Goal: Book appointment/travel/reservation

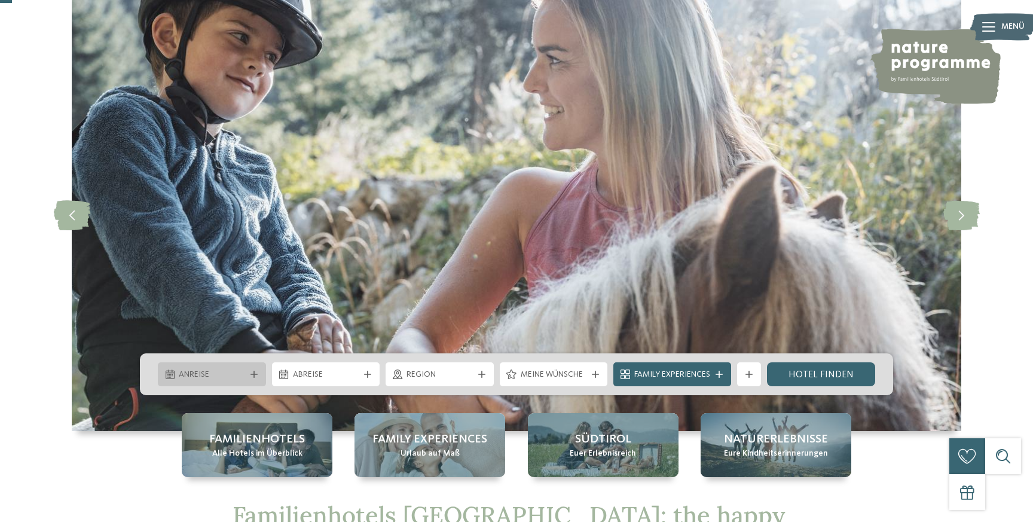
click at [191, 369] on span "Anreise" at bounding box center [212, 375] width 66 height 12
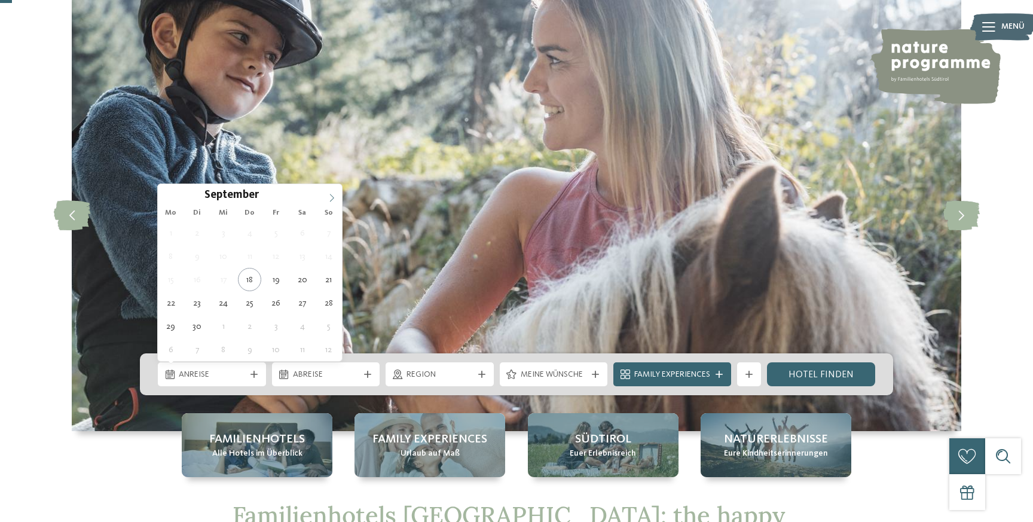
click at [331, 203] on span at bounding box center [332, 194] width 20 height 20
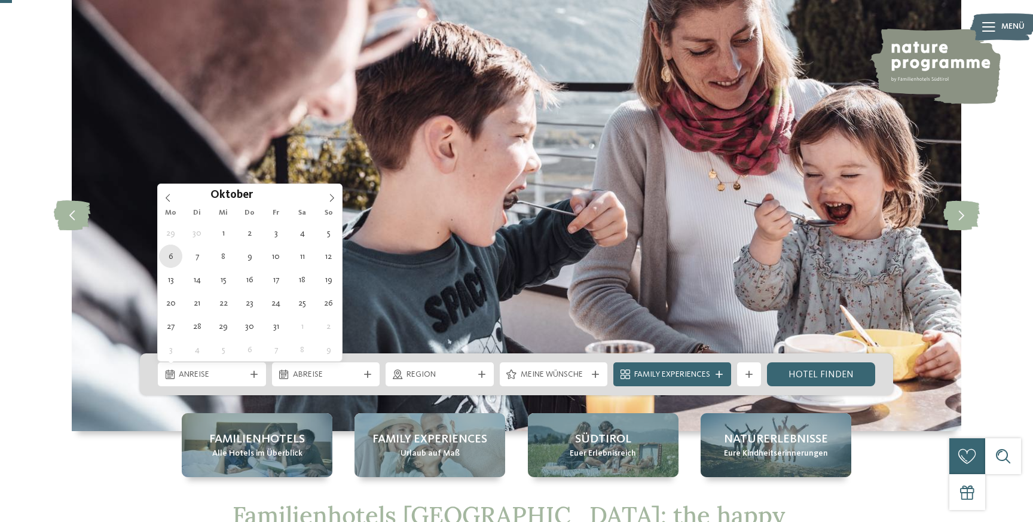
type div "[DATE]"
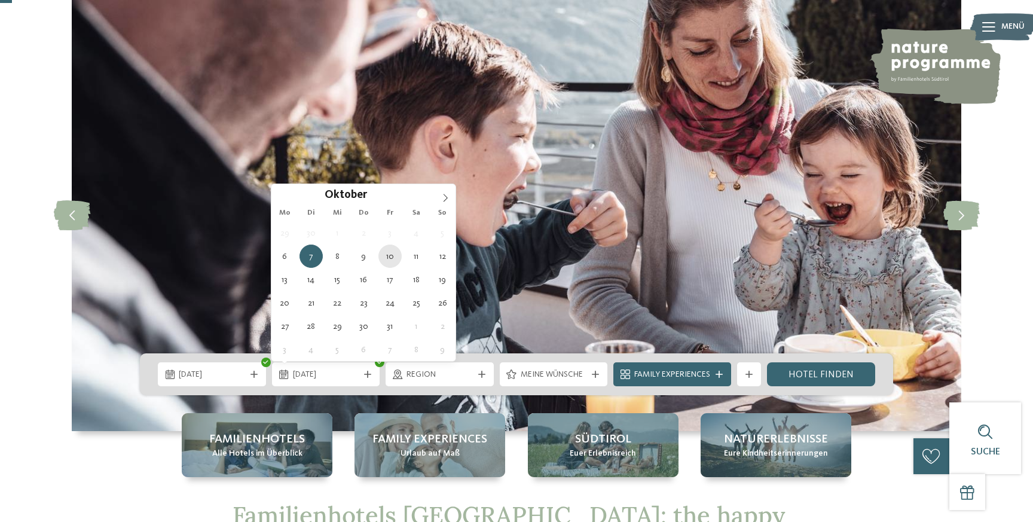
type div "[DATE]"
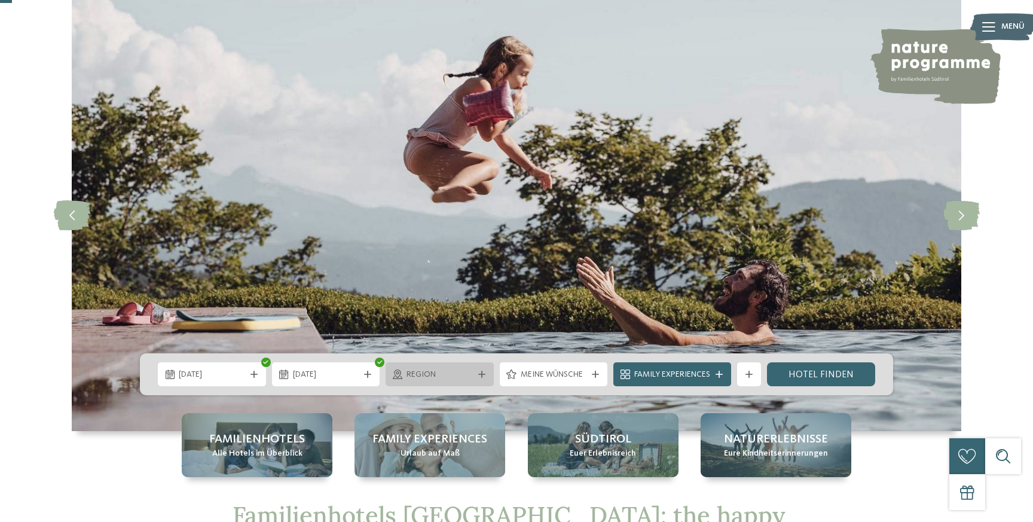
click at [471, 374] on span "Region" at bounding box center [440, 375] width 66 height 12
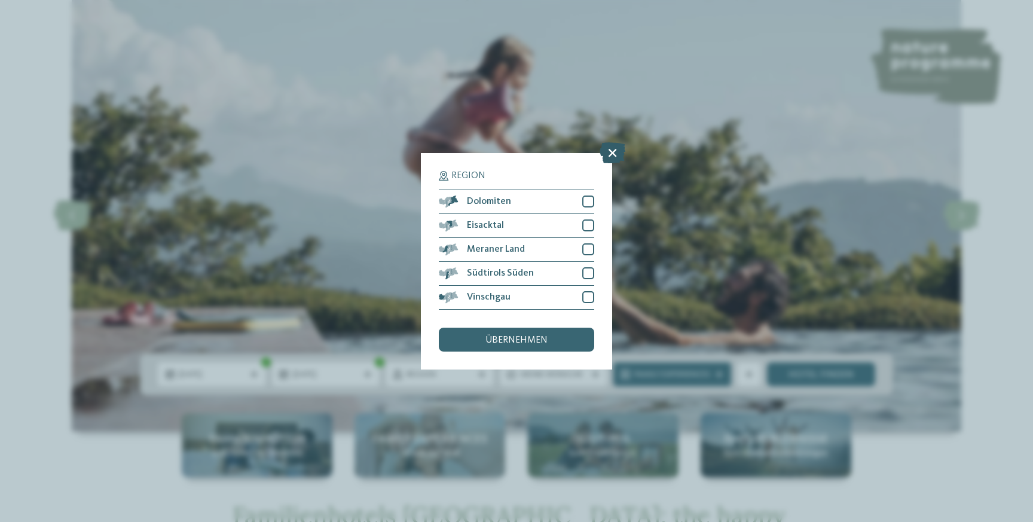
click at [611, 155] on icon at bounding box center [613, 152] width 26 height 21
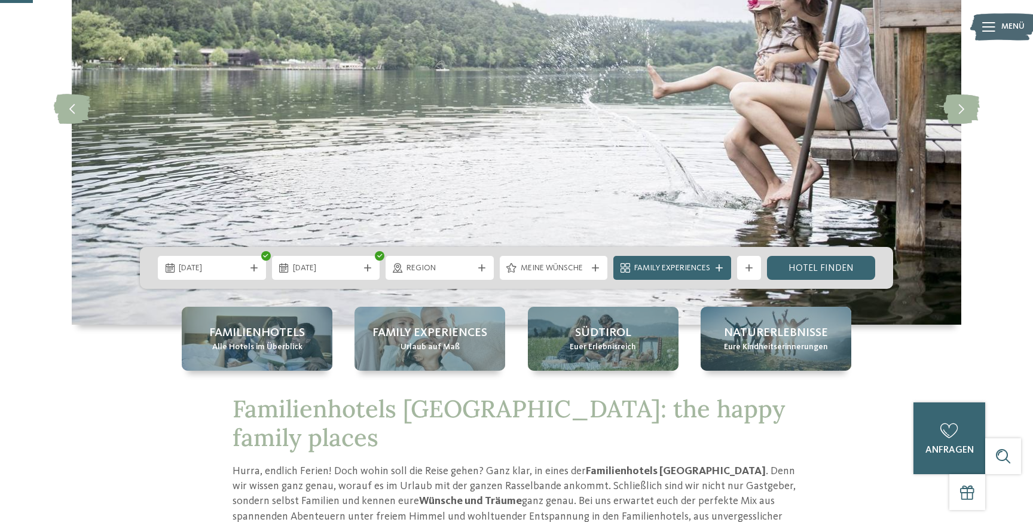
scroll to position [181, 0]
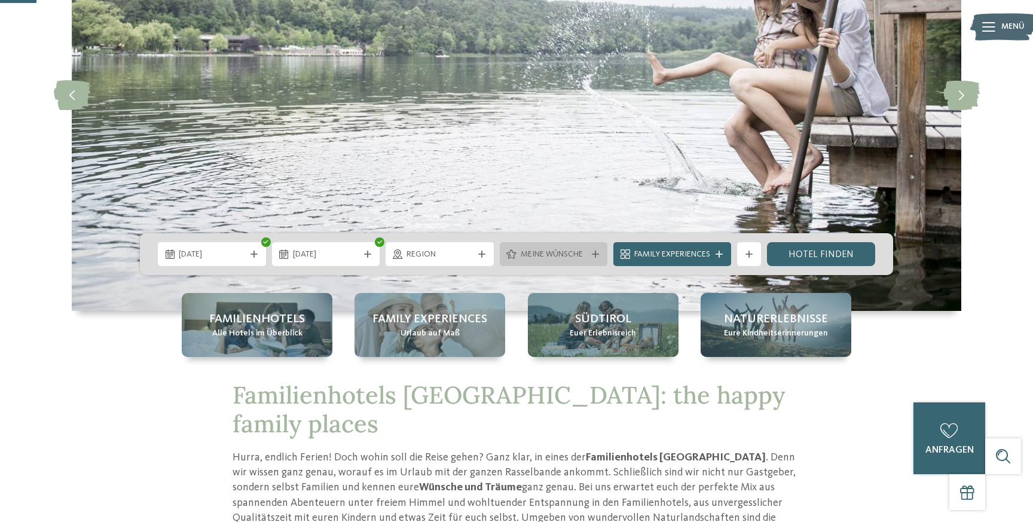
click at [594, 260] on div "Meine Wünsche" at bounding box center [554, 254] width 108 height 24
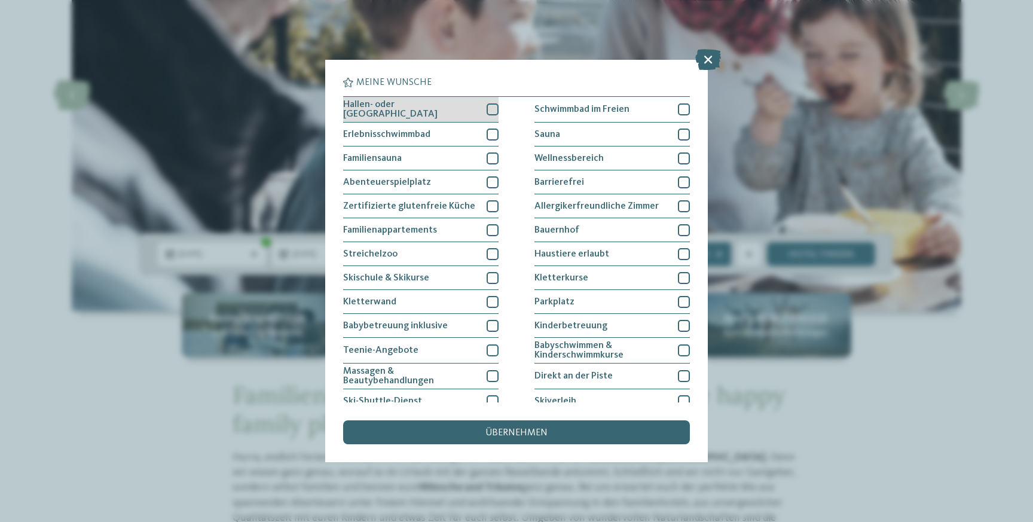
click at [495, 110] on div at bounding box center [493, 109] width 12 height 12
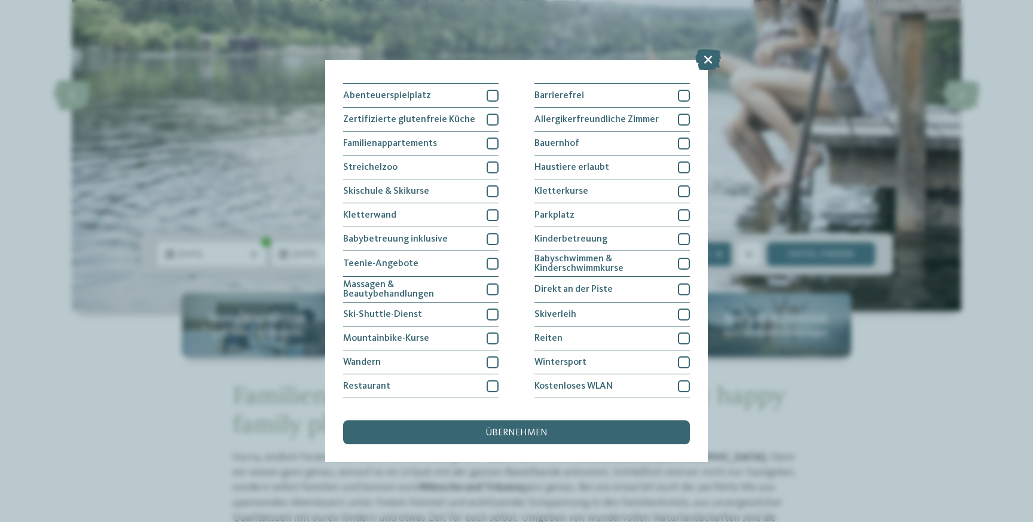
scroll to position [80, 0]
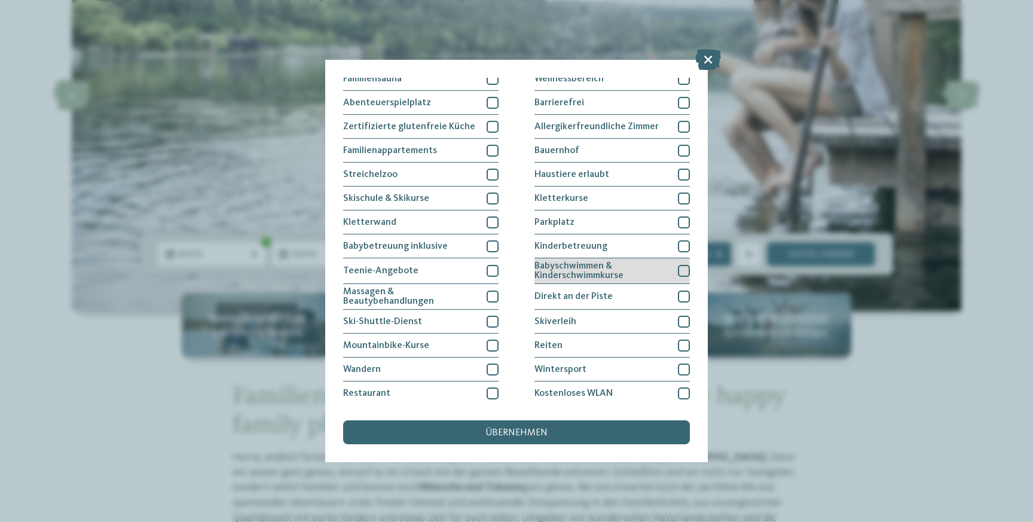
click at [624, 274] on span "Babyschwimmen & Kinderschwimmkurse" at bounding box center [602, 270] width 135 height 19
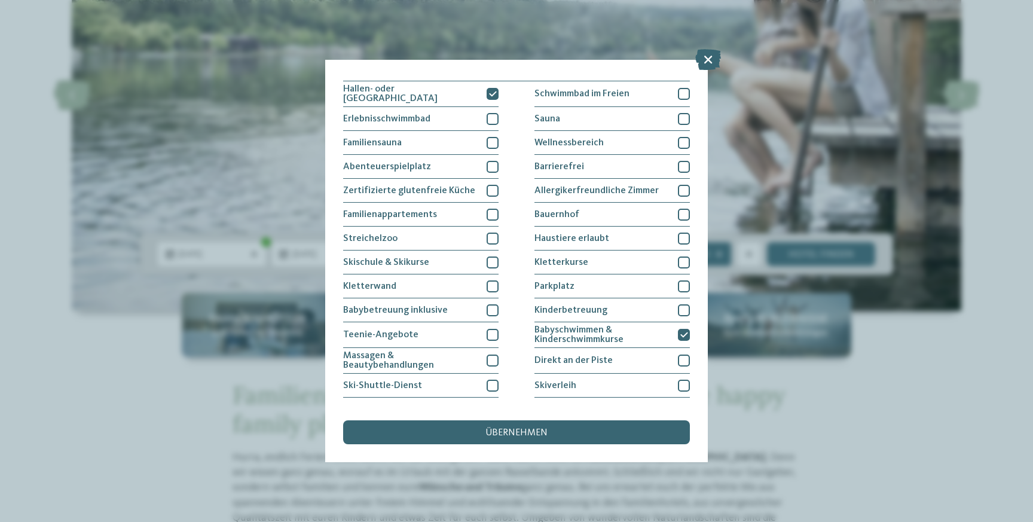
scroll to position [0, 0]
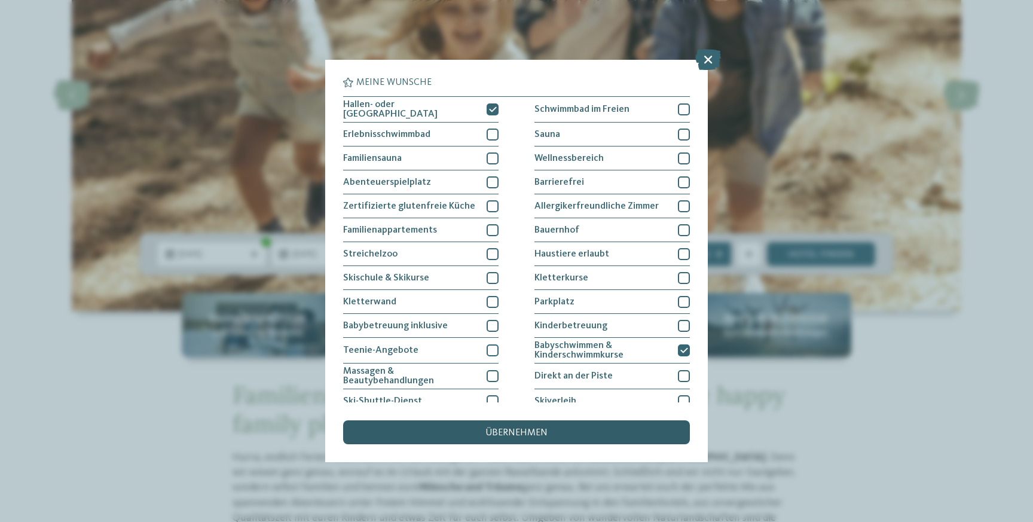
click at [511, 429] on span "übernehmen" at bounding box center [517, 433] width 62 height 10
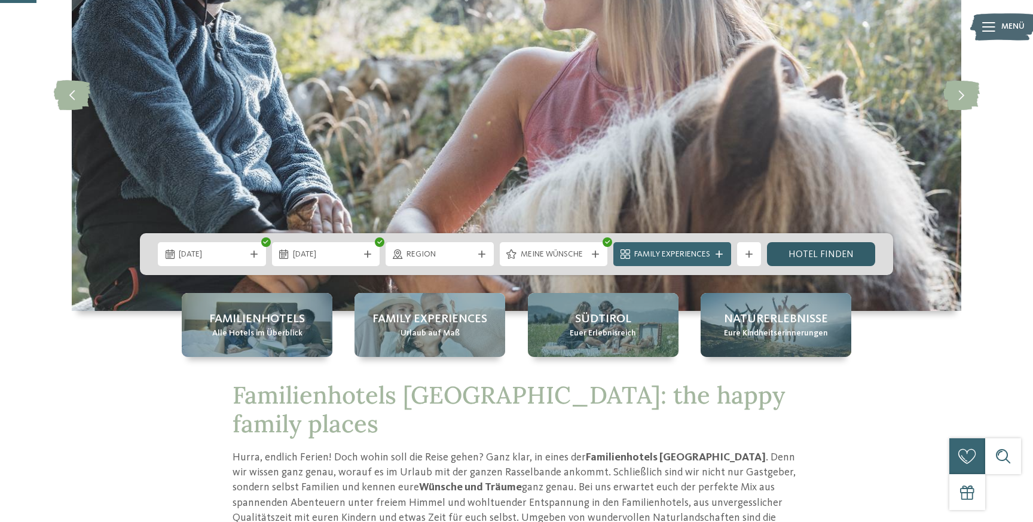
click at [846, 257] on link "Hotel finden" at bounding box center [821, 254] width 108 height 24
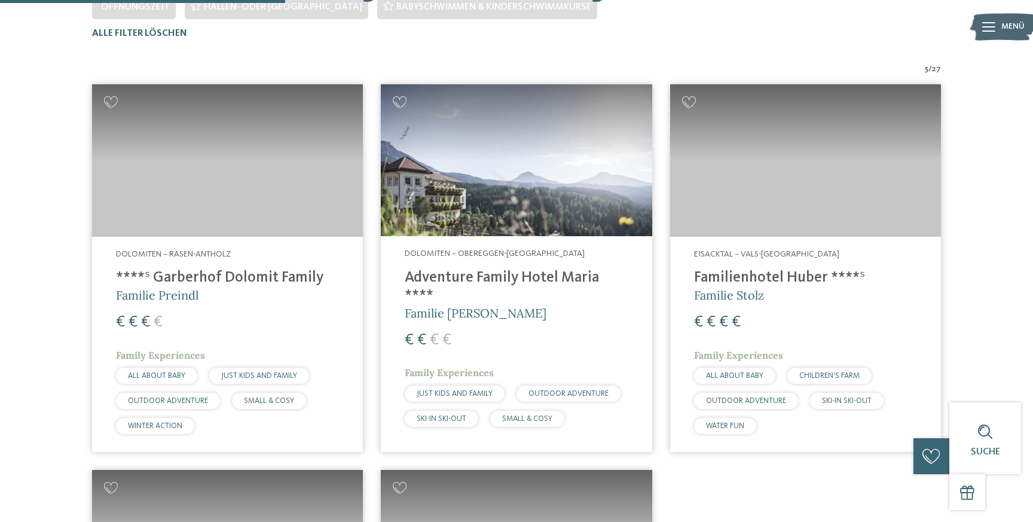
scroll to position [380, 0]
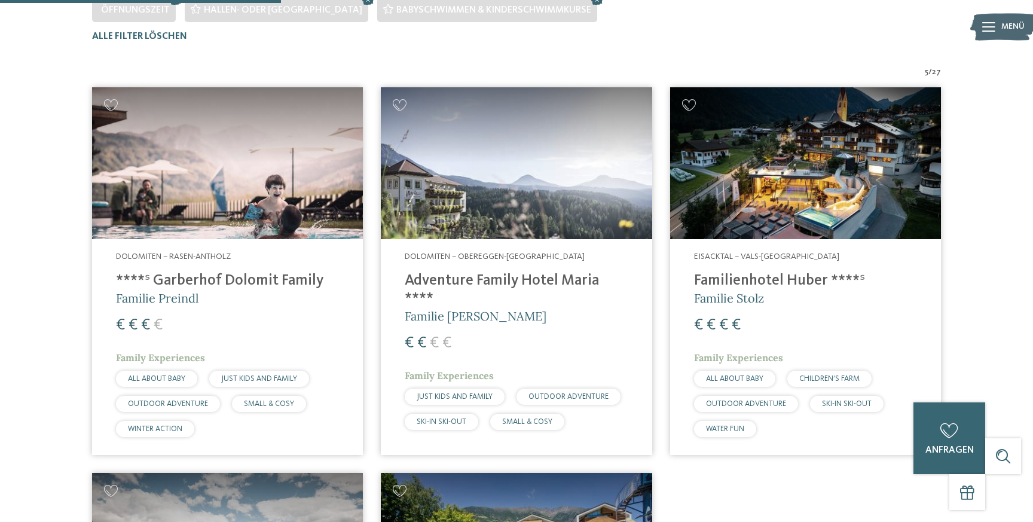
click at [232, 281] on h4 "****ˢ Garberhof Dolomit Family" at bounding box center [227, 281] width 223 height 18
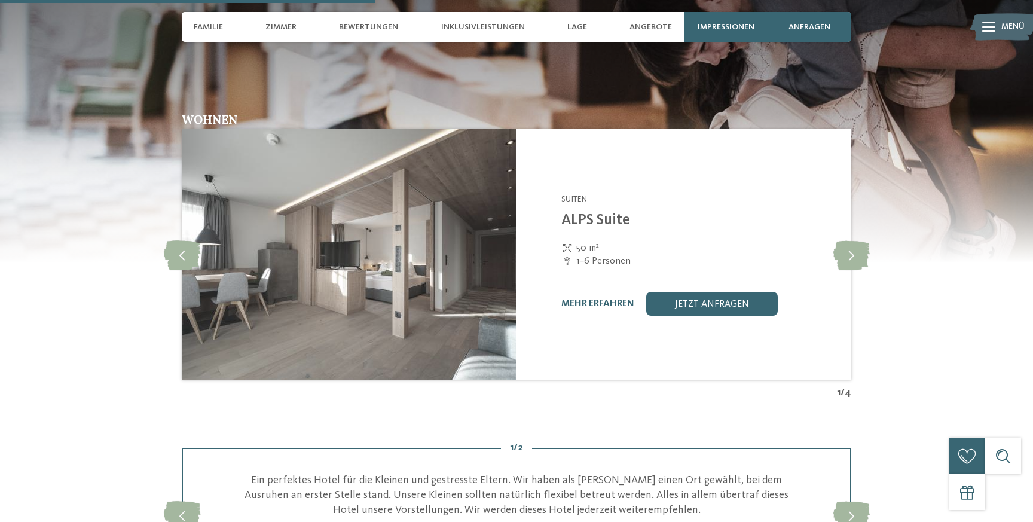
scroll to position [1783, 0]
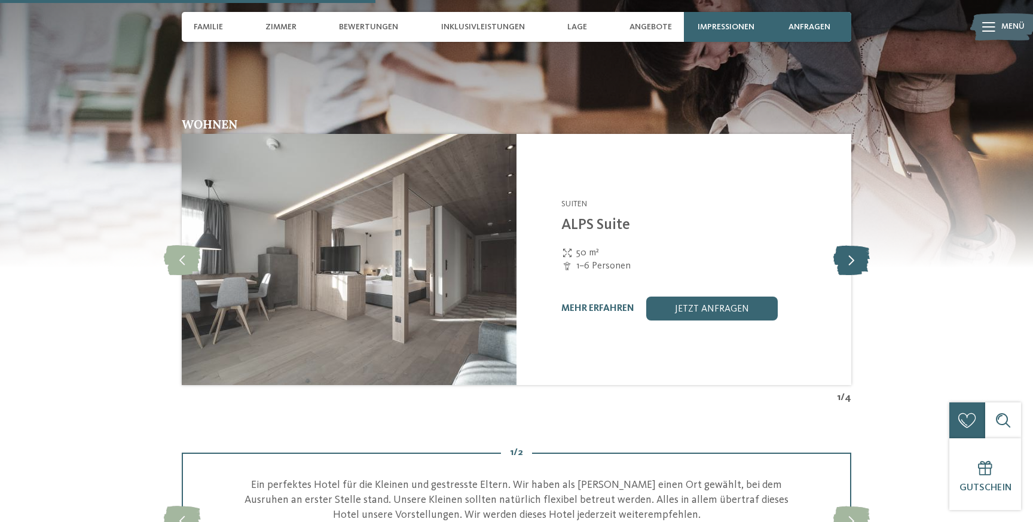
click at [863, 252] on icon at bounding box center [852, 260] width 36 height 30
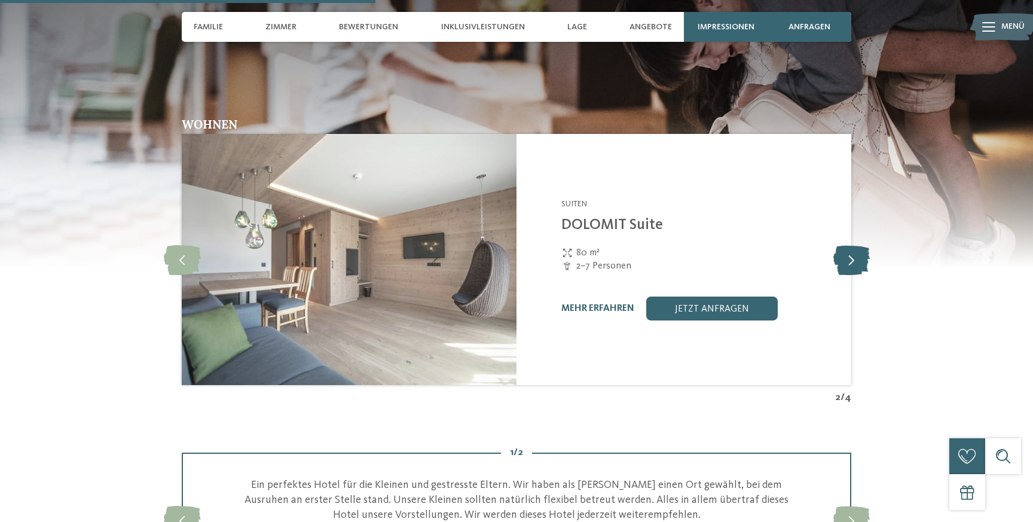
click at [863, 252] on icon at bounding box center [852, 260] width 36 height 30
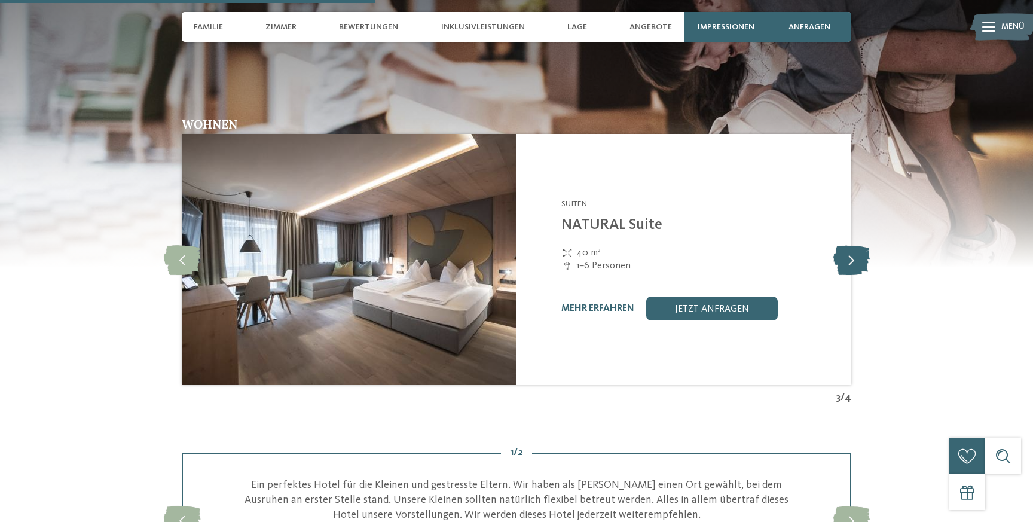
click at [863, 252] on icon at bounding box center [852, 260] width 36 height 30
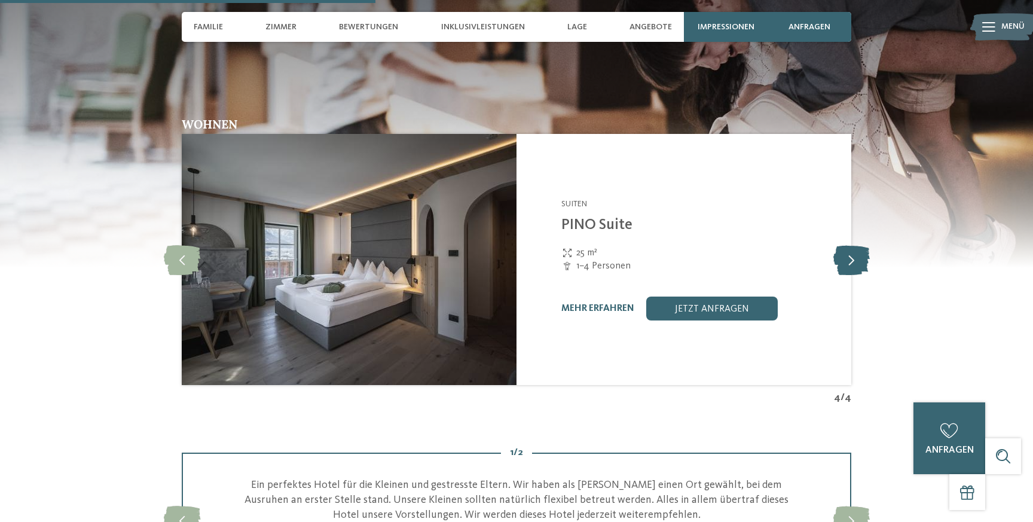
click at [863, 252] on icon at bounding box center [852, 260] width 36 height 30
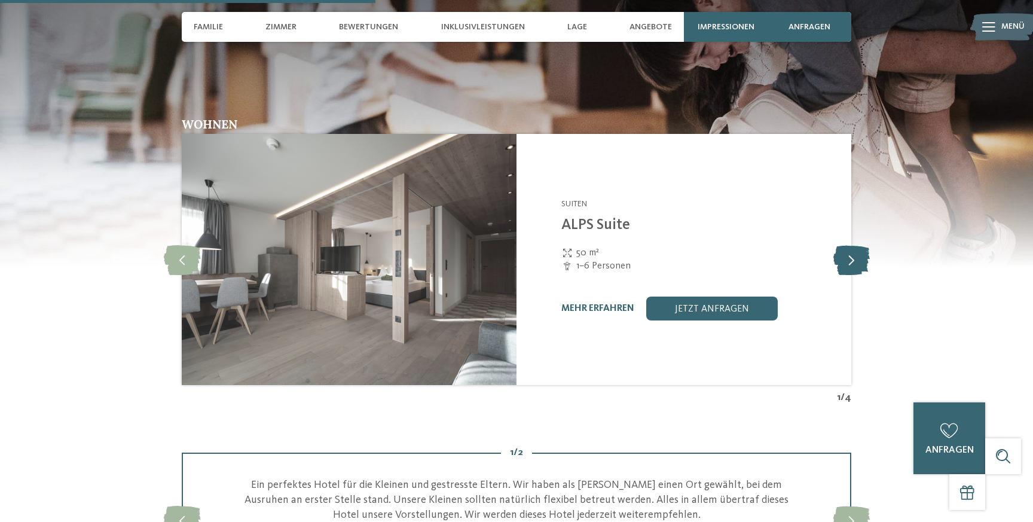
click at [863, 254] on icon at bounding box center [852, 260] width 36 height 30
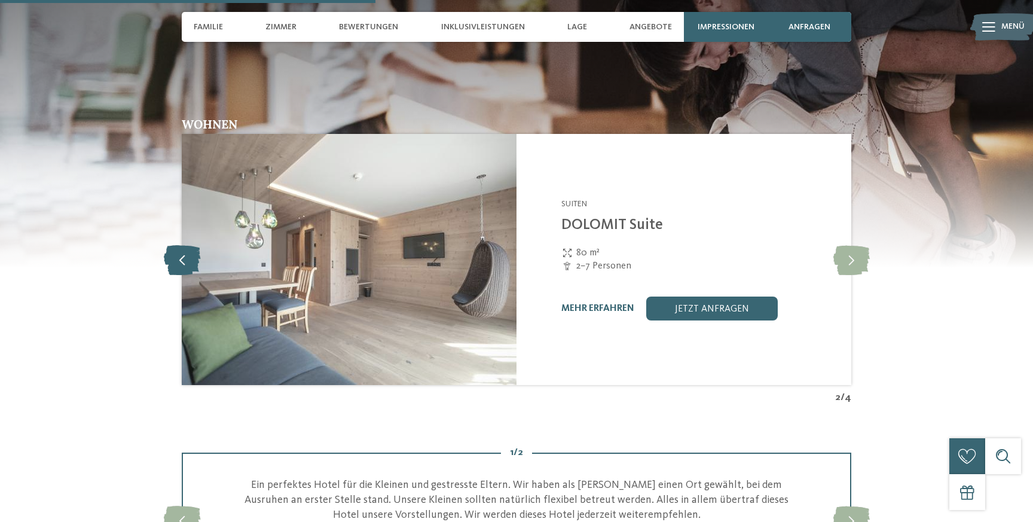
click at [181, 247] on icon at bounding box center [182, 260] width 36 height 30
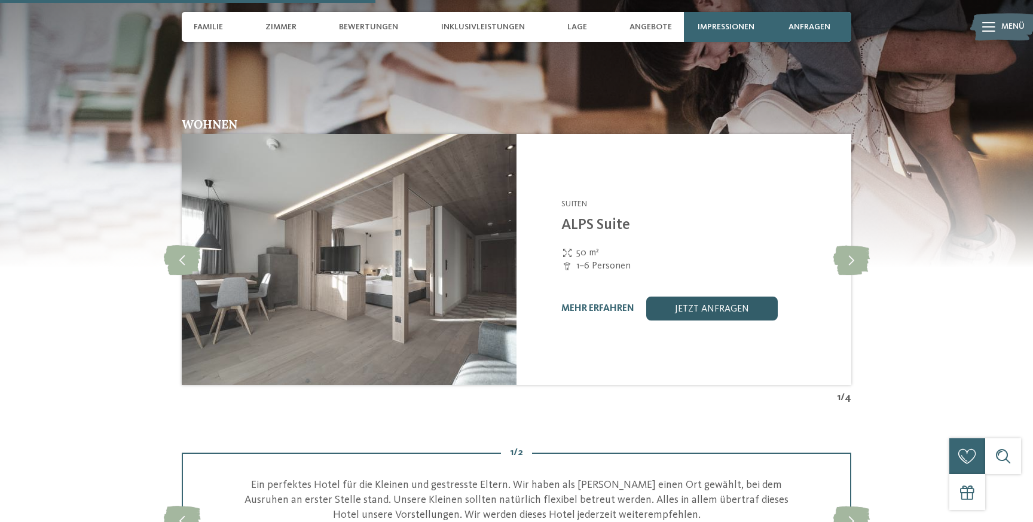
click at [707, 297] on link "jetzt anfragen" at bounding box center [712, 309] width 132 height 24
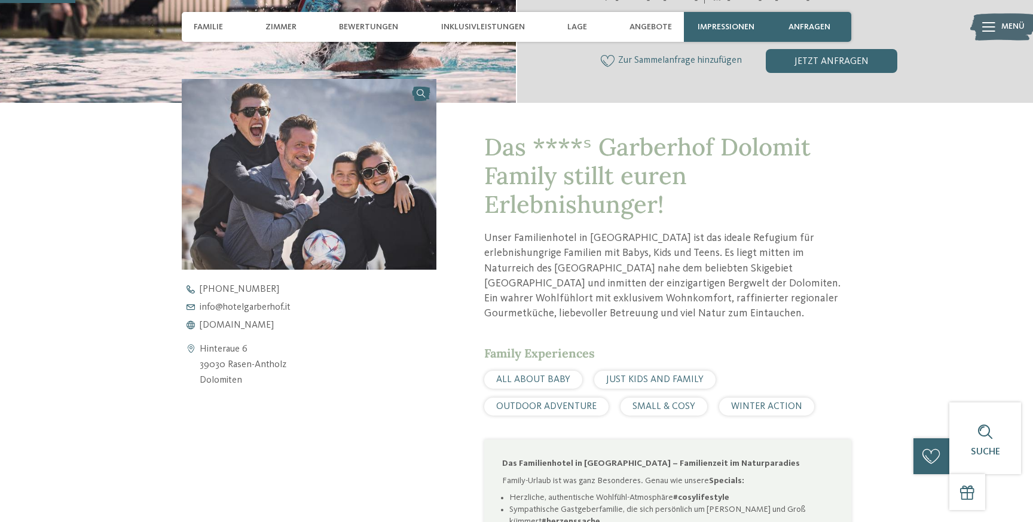
scroll to position [366, 0]
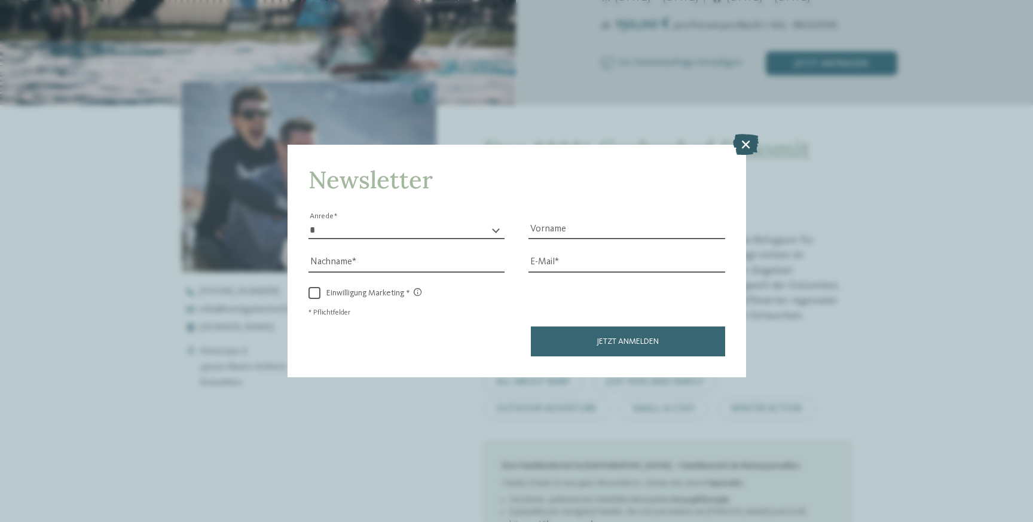
click at [750, 139] on icon at bounding box center [746, 144] width 26 height 21
